Goal: Transaction & Acquisition: Subscribe to service/newsletter

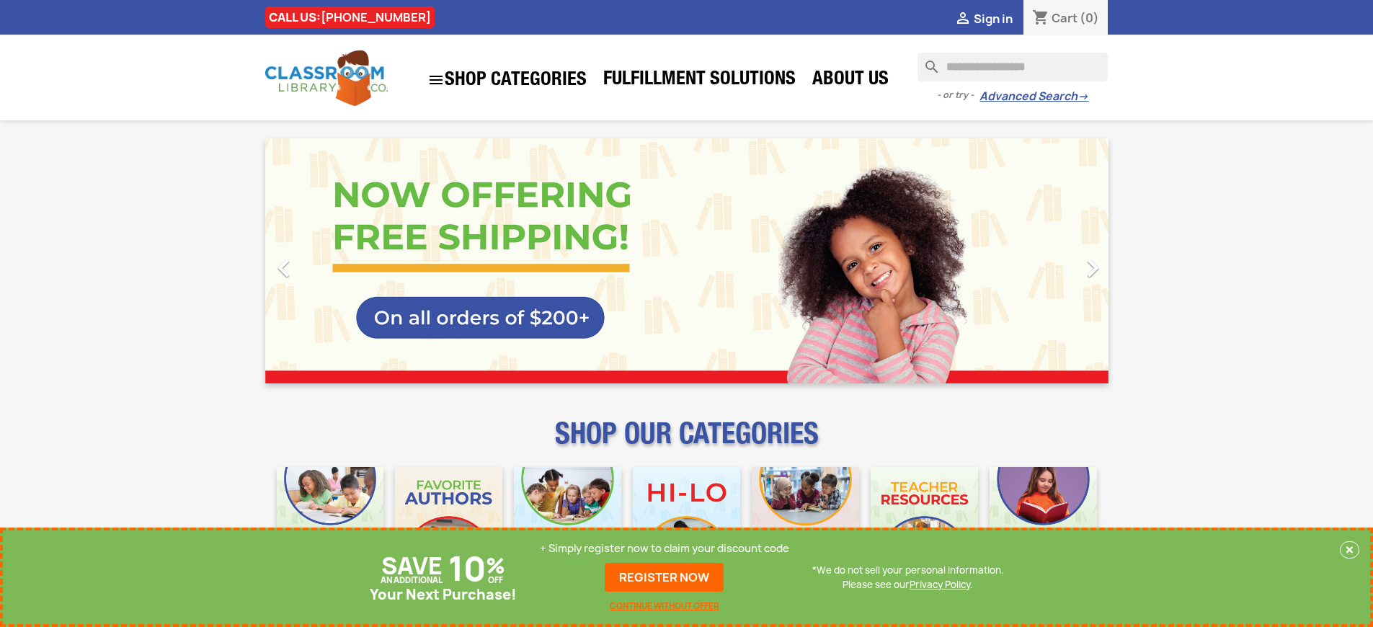
click at [664, 548] on p "+ Simply register now to claim your discount code" at bounding box center [664, 548] width 249 height 14
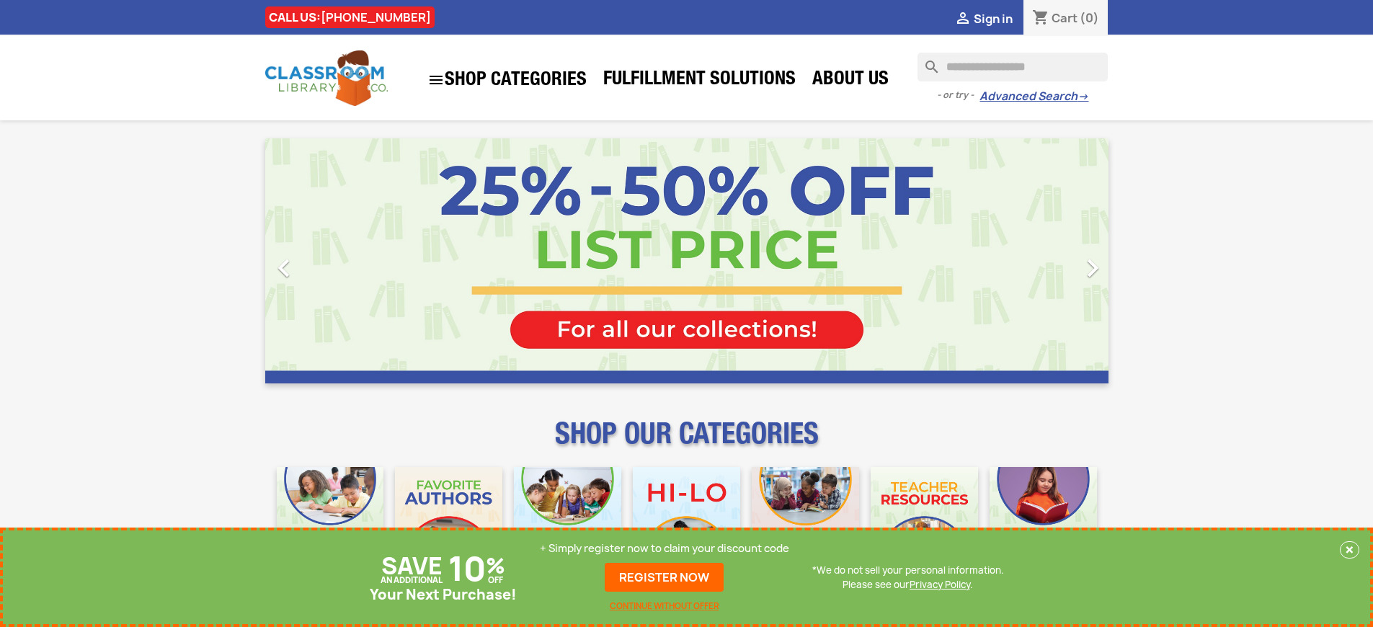
click at [664, 548] on p "+ Simply register now to claim your discount code" at bounding box center [664, 548] width 249 height 14
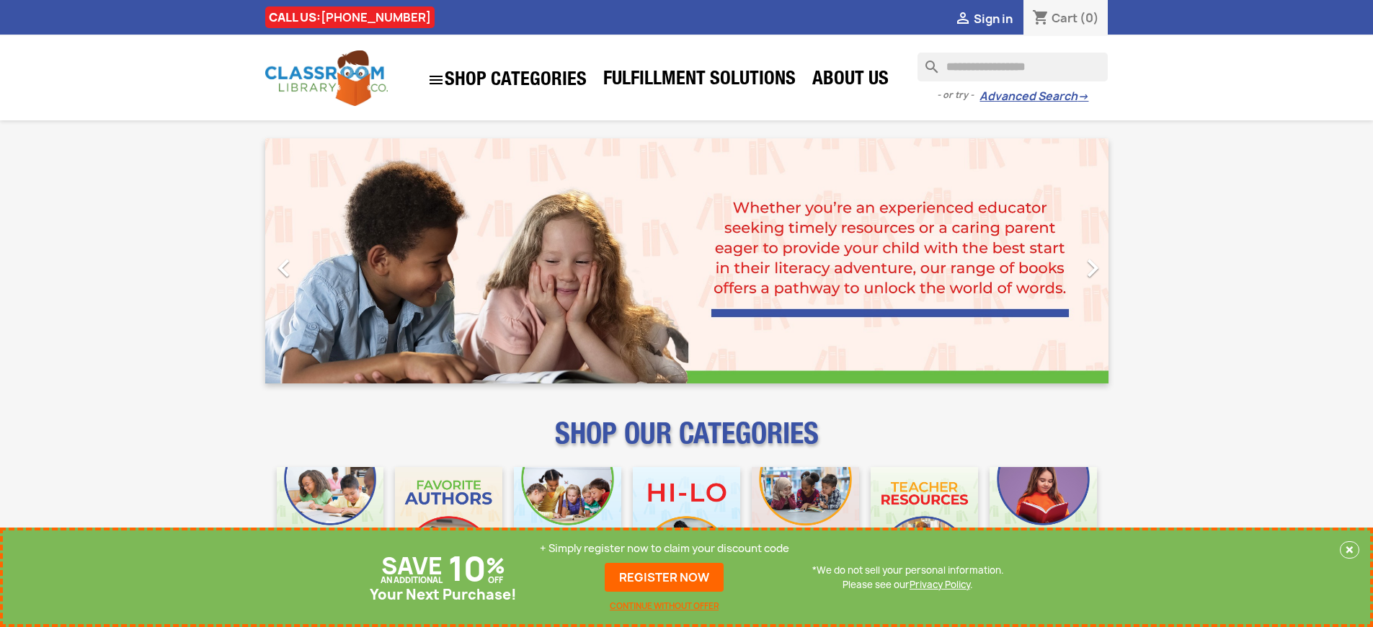
click at [664, 548] on p "+ Simply register now to claim your discount code" at bounding box center [664, 548] width 249 height 14
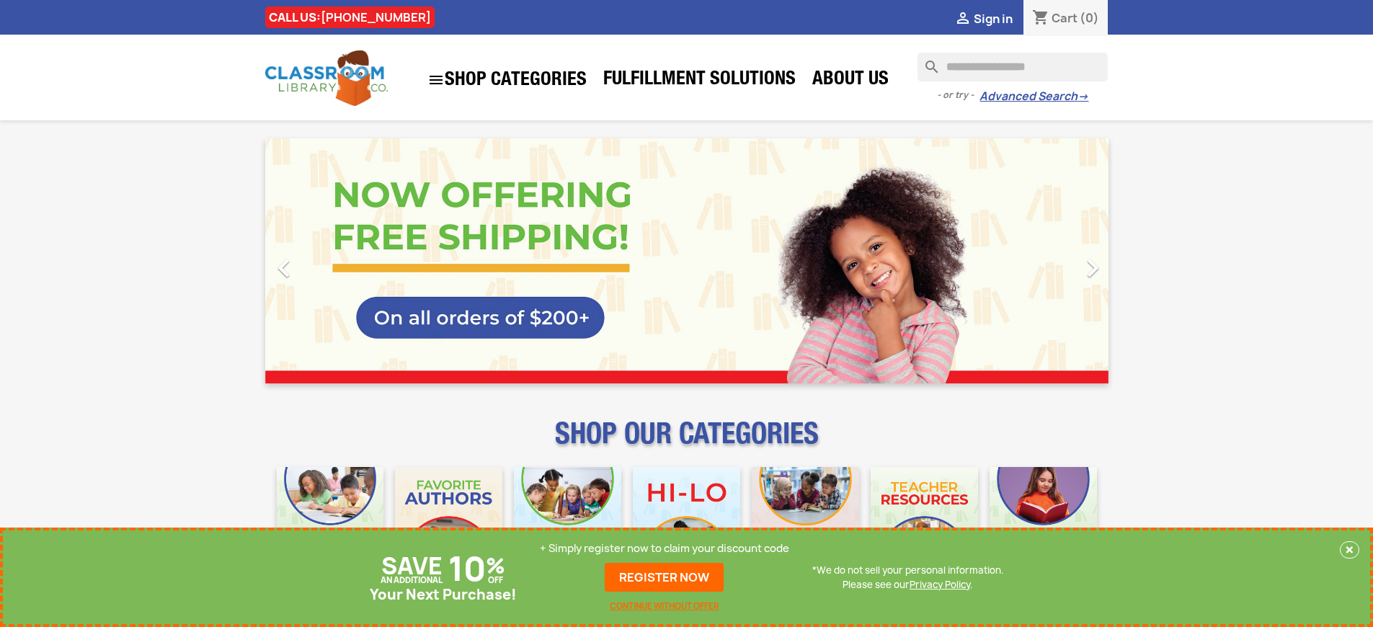
click at [664, 548] on p "+ Simply register now to claim your discount code" at bounding box center [664, 548] width 249 height 14
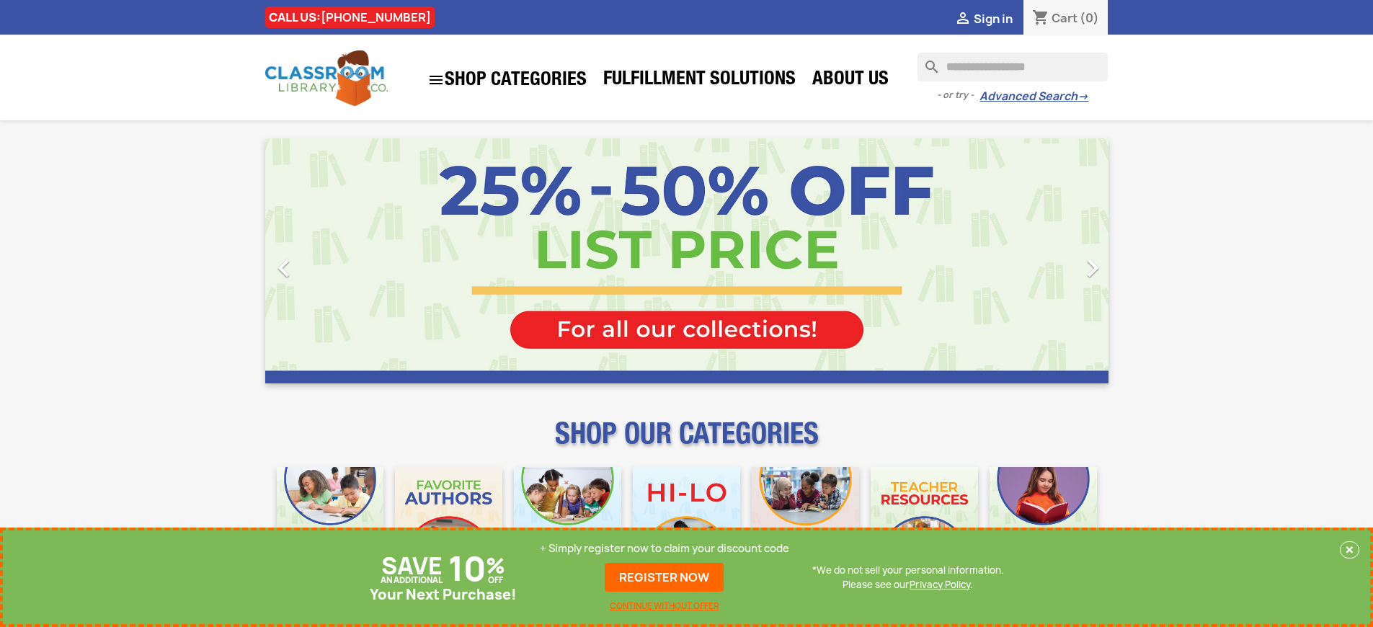
click at [664, 548] on p "+ Simply register now to claim your discount code" at bounding box center [664, 548] width 249 height 14
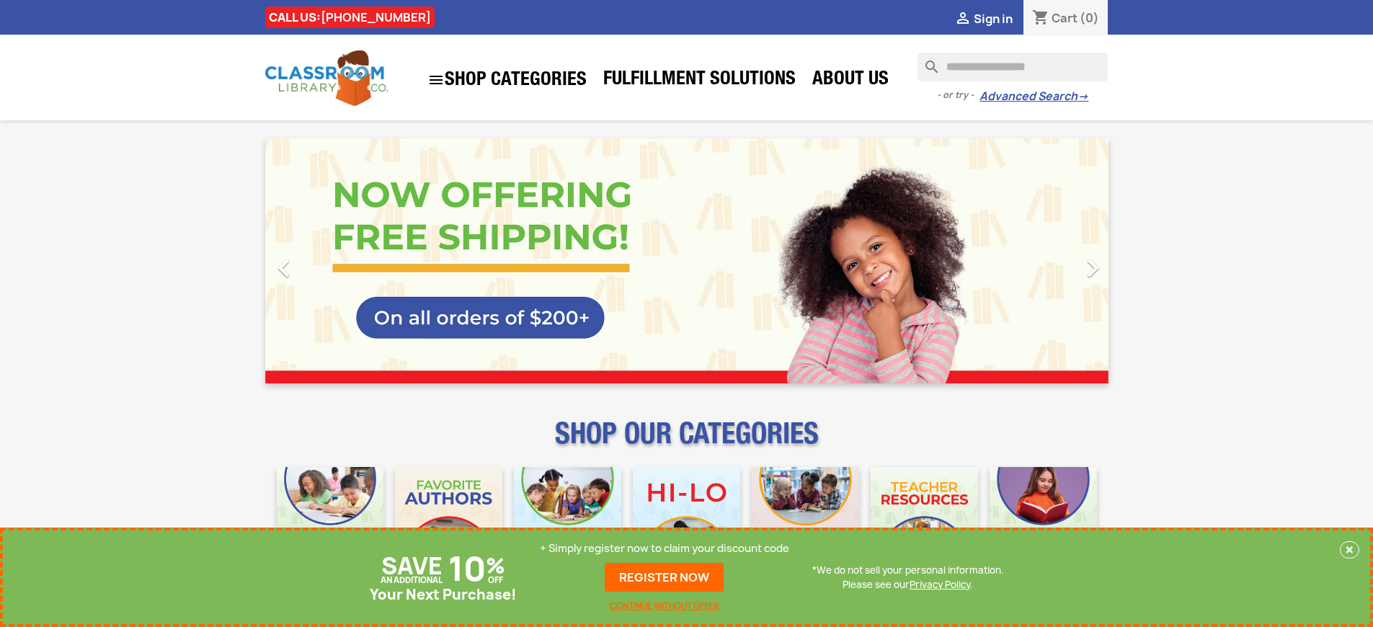
click at [664, 548] on p "+ Simply register now to claim your discount code" at bounding box center [664, 548] width 249 height 14
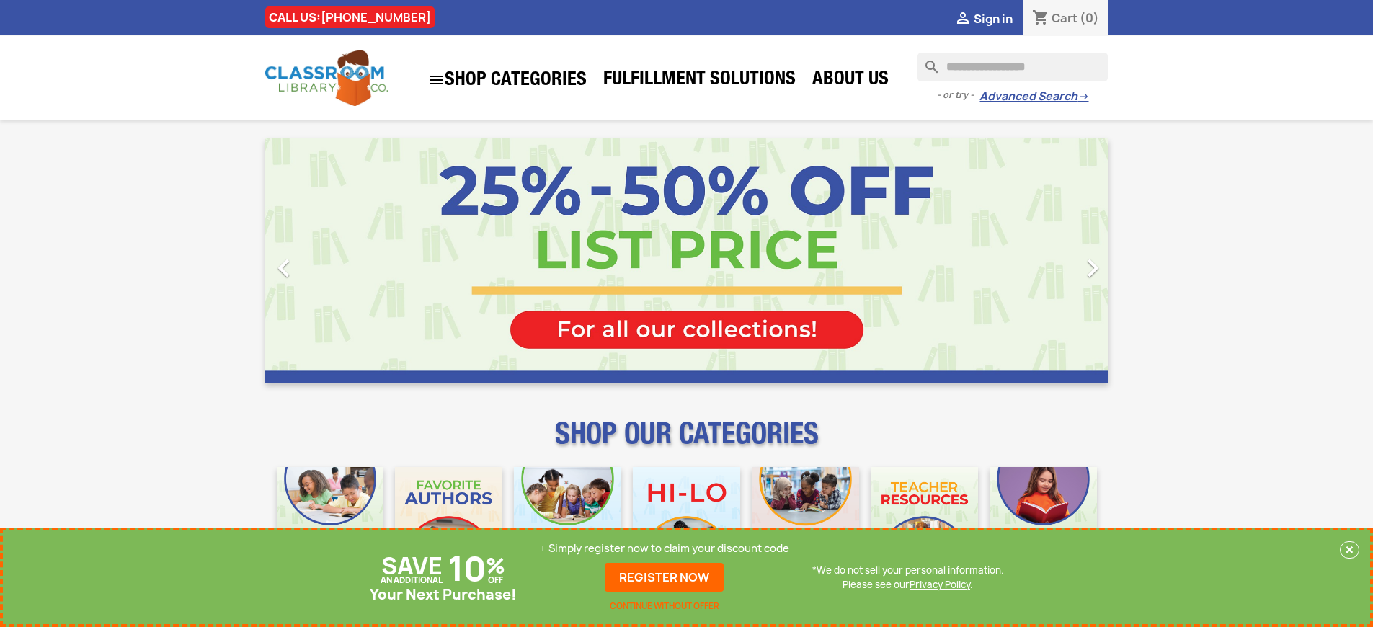
click at [664, 548] on p "+ Simply register now to claim your discount code" at bounding box center [664, 548] width 249 height 14
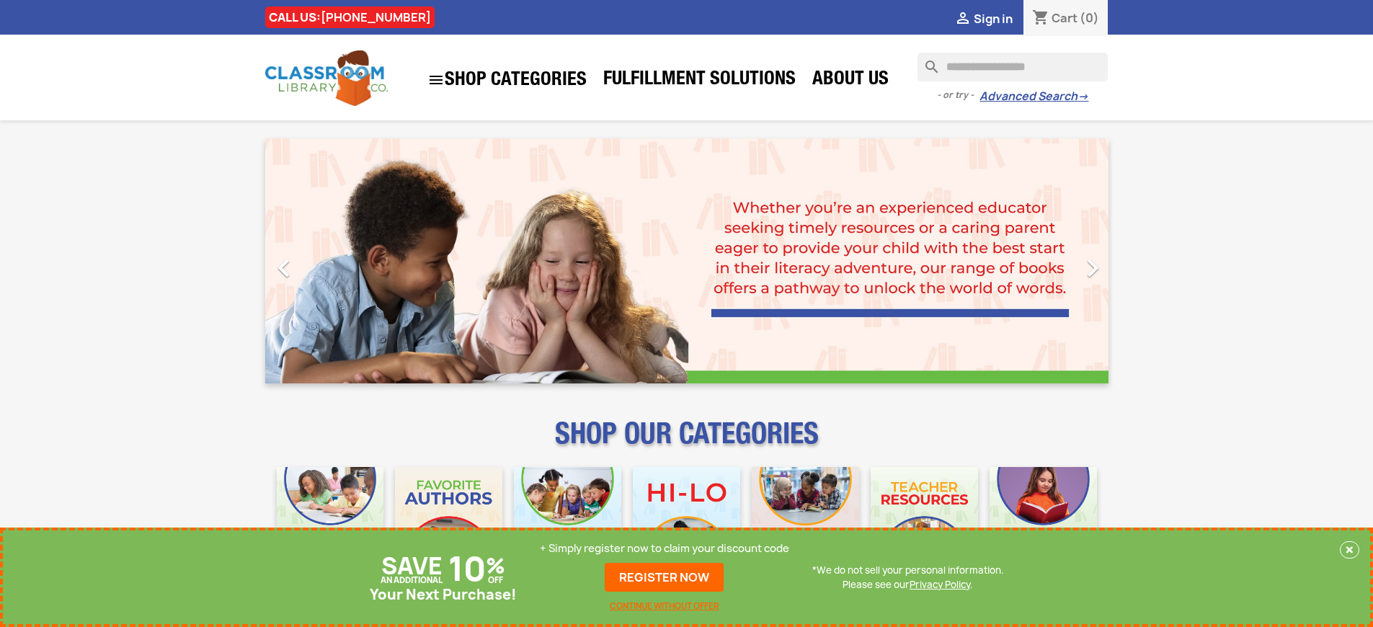
click at [664, 548] on p "+ Simply register now to claim your discount code" at bounding box center [664, 548] width 249 height 14
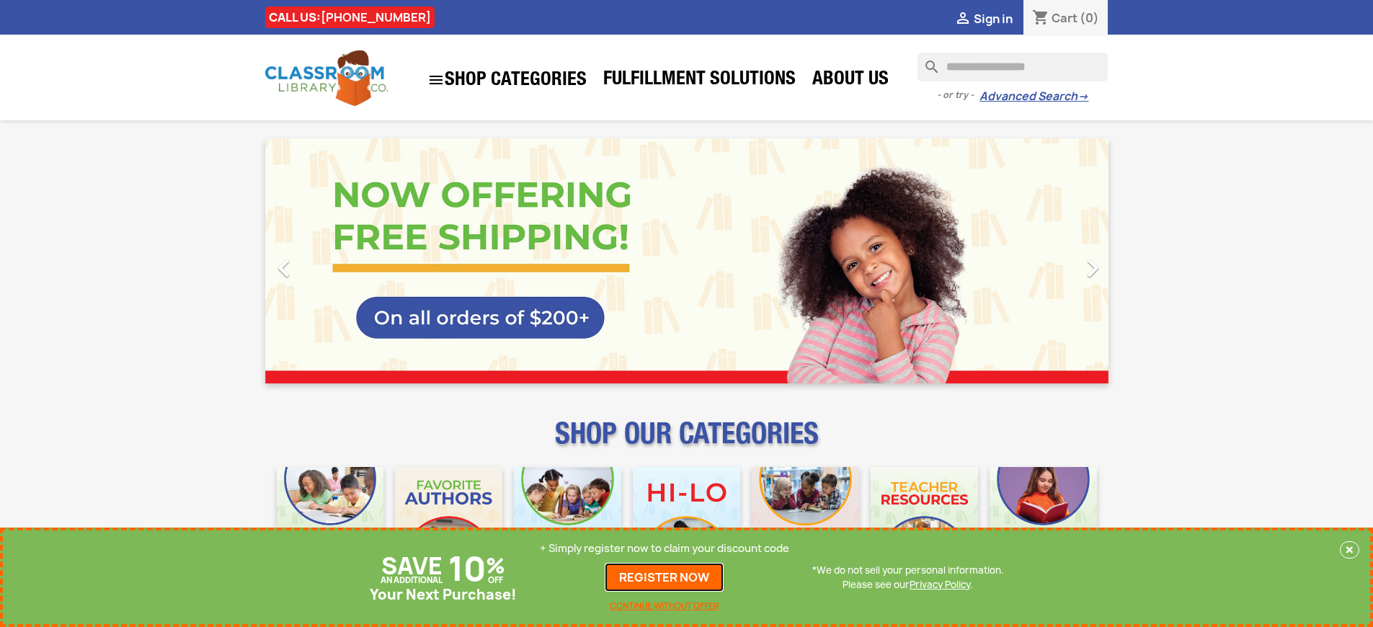
click at [664, 577] on link "REGISTER NOW" at bounding box center [664, 577] width 119 height 29
click at [664, 548] on p "+ Simply register now to claim your discount code" at bounding box center [664, 548] width 249 height 14
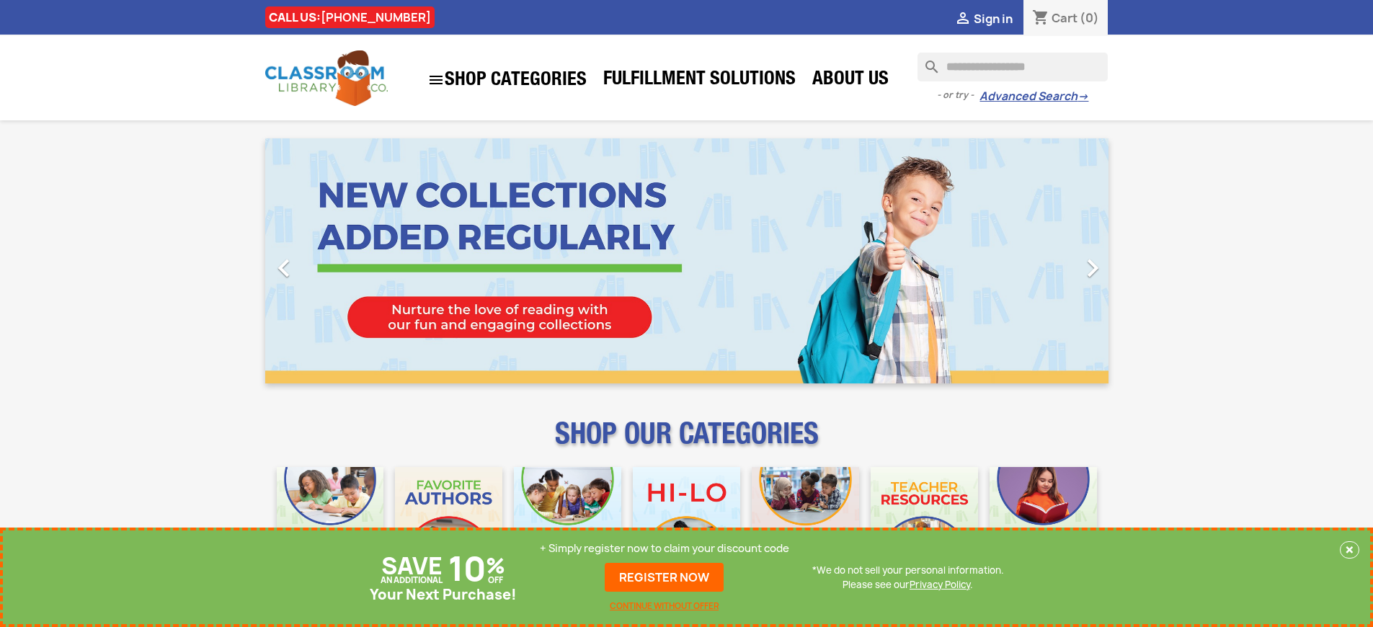
click at [664, 548] on p "+ Simply register now to claim your discount code" at bounding box center [664, 548] width 249 height 14
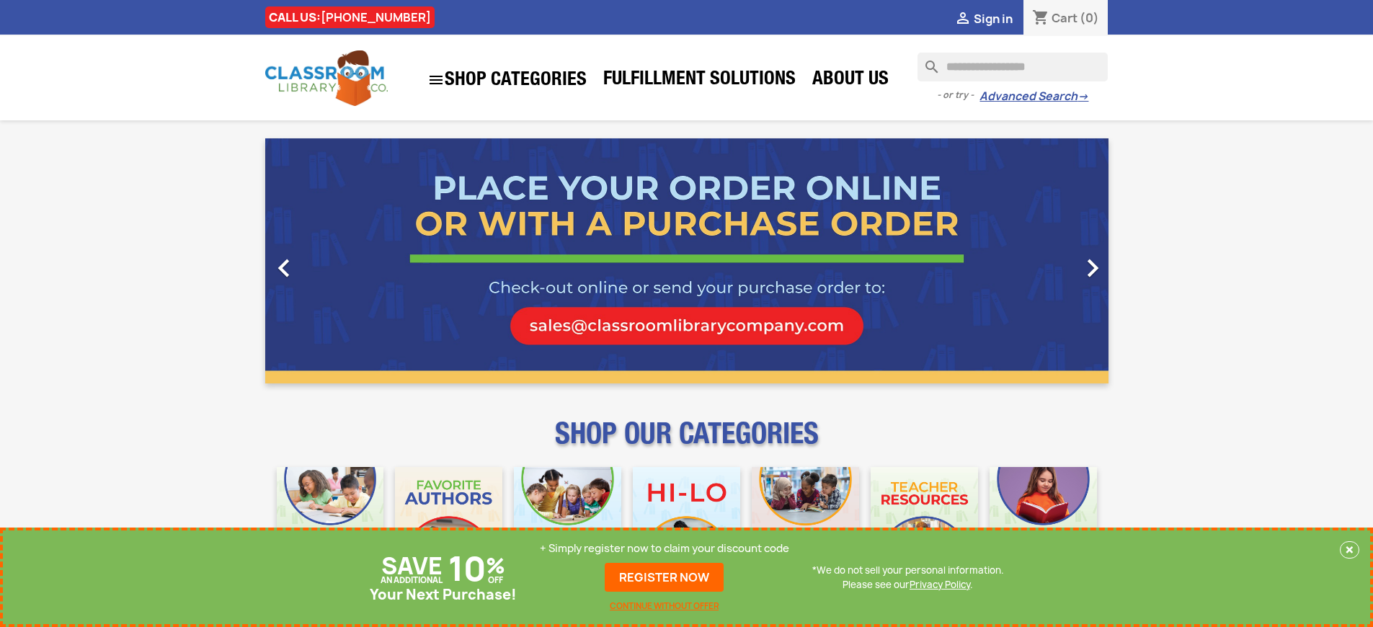
click at [664, 548] on p "+ Simply register now to claim your discount code" at bounding box center [664, 548] width 249 height 14
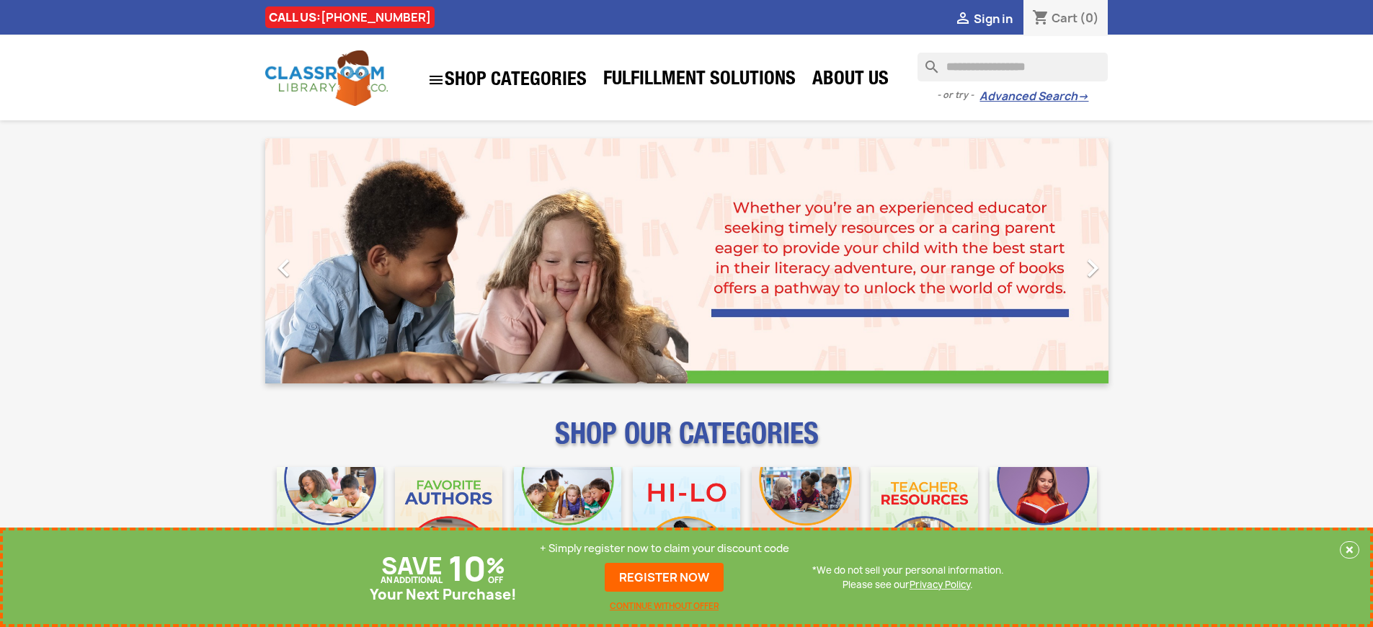
click at [664, 548] on p "+ Simply register now to claim your discount code" at bounding box center [664, 548] width 249 height 14
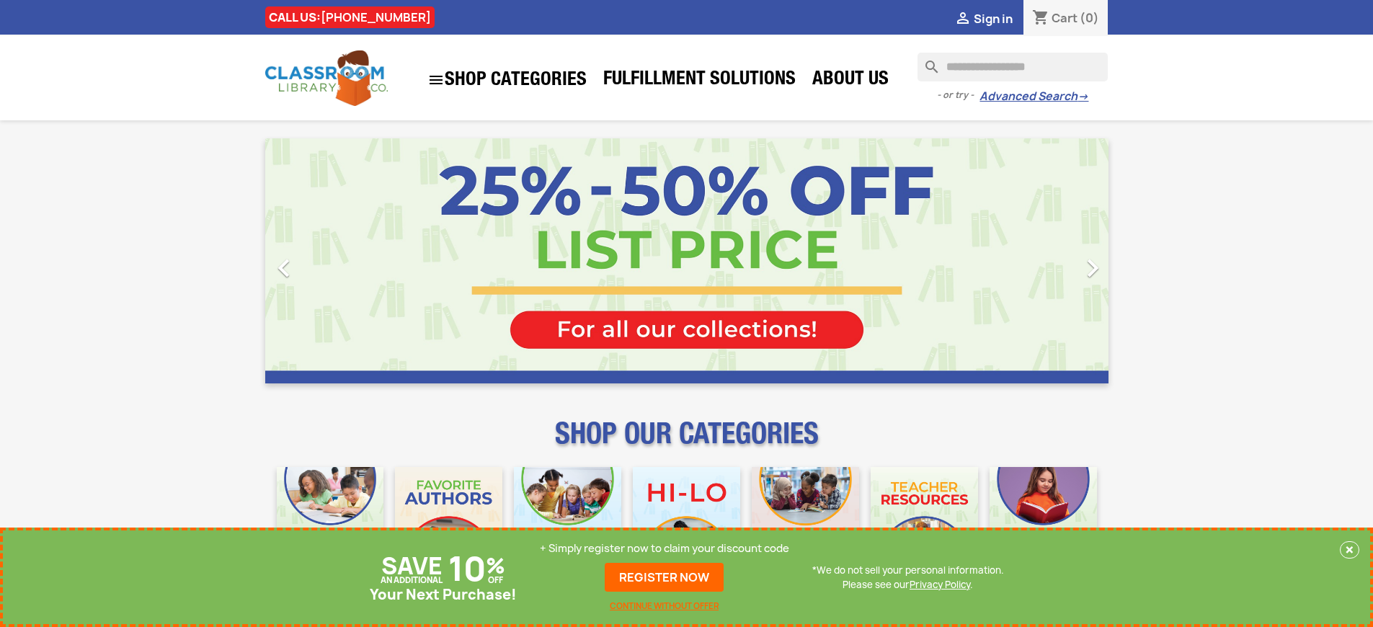
click at [664, 548] on p "+ Simply register now to claim your discount code" at bounding box center [664, 548] width 249 height 14
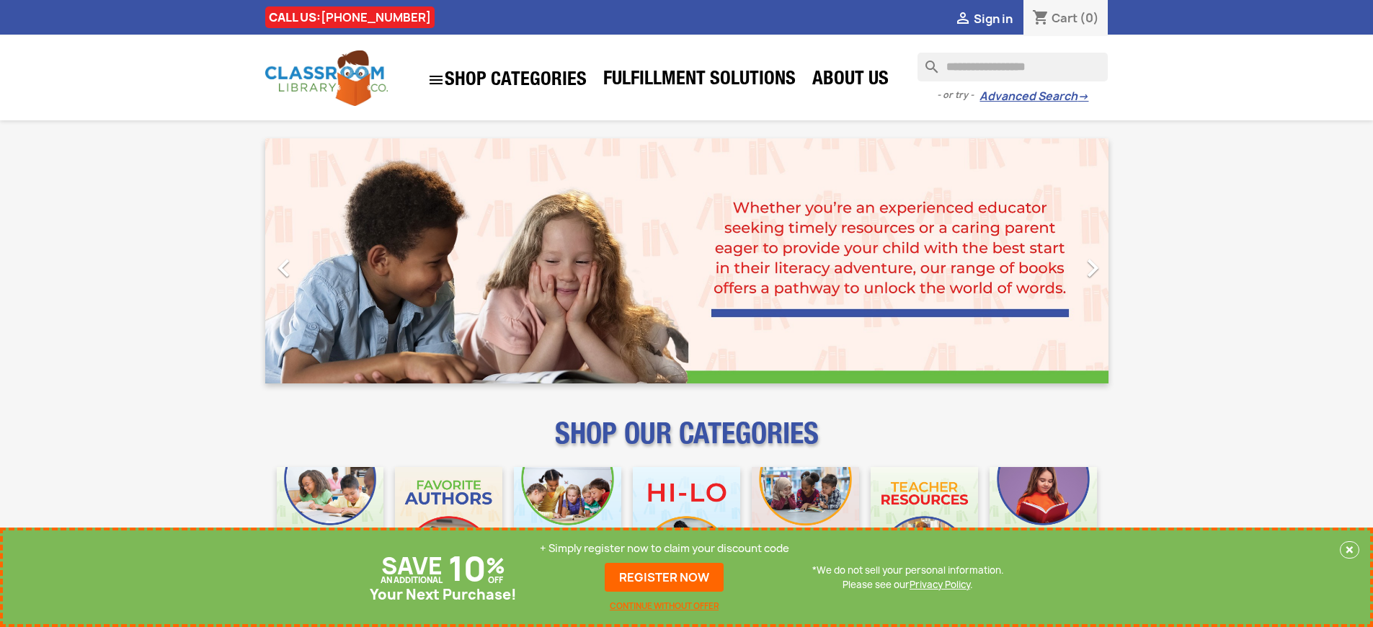
click at [664, 548] on p "+ Simply register now to claim your discount code" at bounding box center [664, 548] width 249 height 14
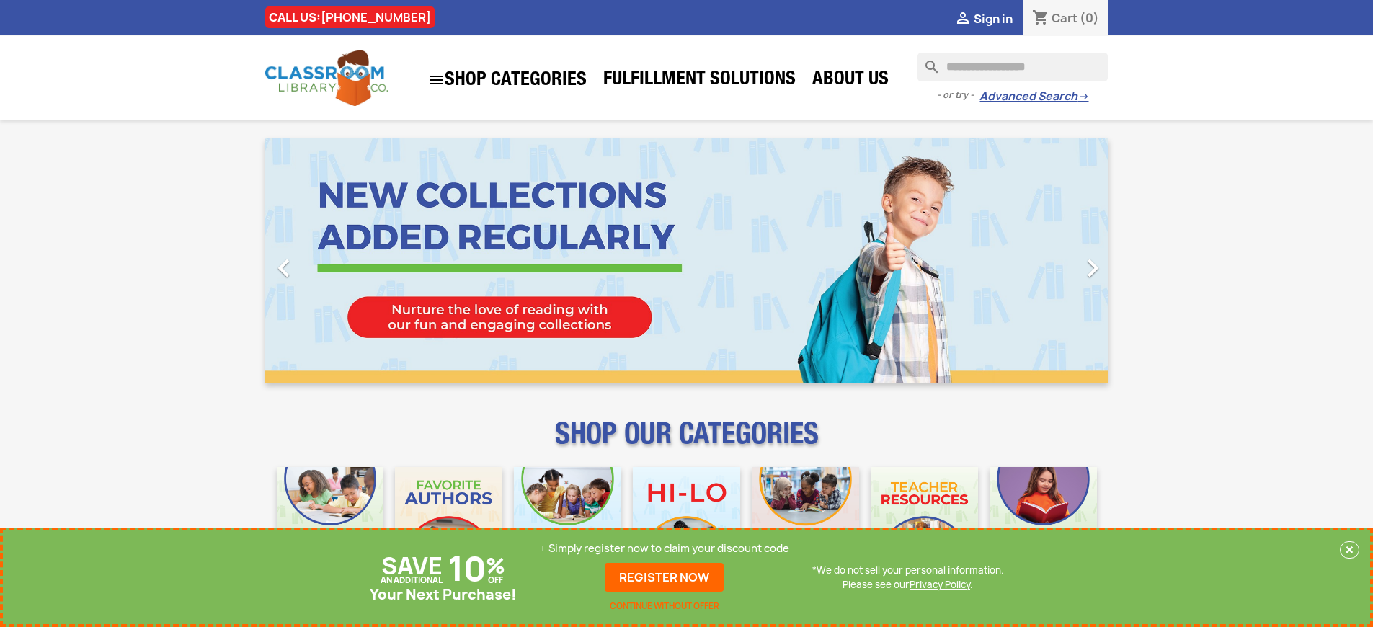
click at [664, 548] on p "+ Simply register now to claim your discount code" at bounding box center [664, 548] width 249 height 14
